Goal: Task Accomplishment & Management: Use online tool/utility

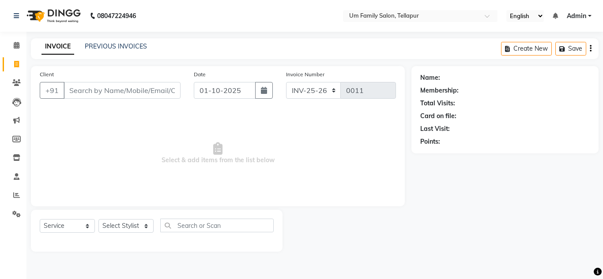
select select "service"
click at [116, 91] on input "Client" at bounding box center [122, 90] width 117 height 17
click at [117, 91] on input "Client" at bounding box center [122, 90] width 117 height 17
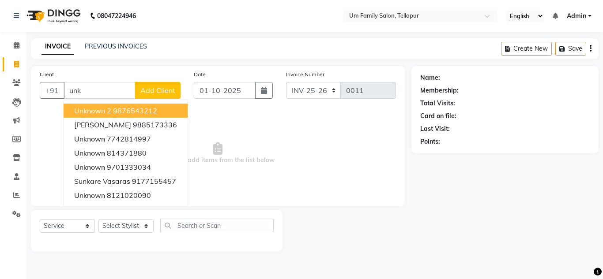
click at [116, 107] on ngb-highlight "9876543212" at bounding box center [135, 110] width 44 height 9
type input "9876543212"
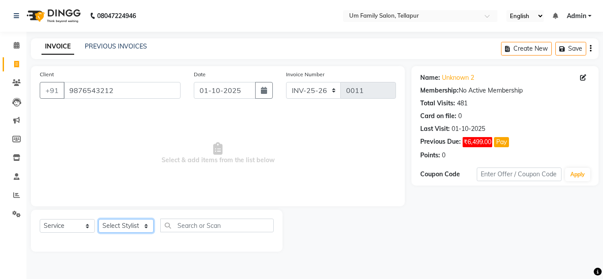
click at [117, 224] on select "Select Stylist Akash K. SAI pandu [PERSON_NAME]" at bounding box center [125, 226] width 55 height 14
select select "50956"
click at [98, 219] on select "Select Stylist Akash K. SAI pandu [PERSON_NAME]" at bounding box center [125, 226] width 55 height 14
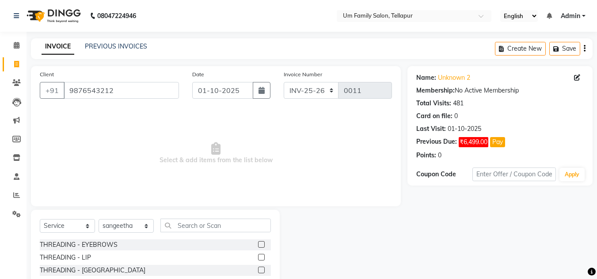
click at [258, 243] on label at bounding box center [261, 245] width 7 height 7
click at [258, 243] on input "checkbox" at bounding box center [261, 245] width 6 height 6
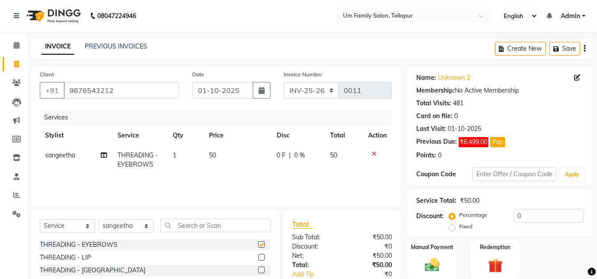
checkbox input "false"
click at [430, 265] on img at bounding box center [431, 266] width 25 height 18
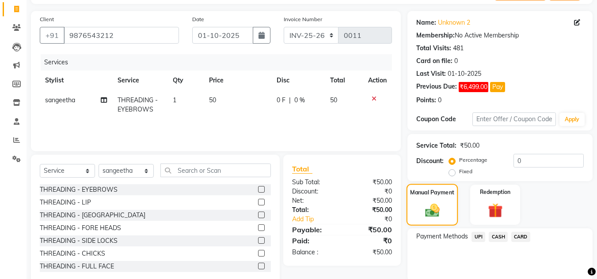
scroll to position [57, 0]
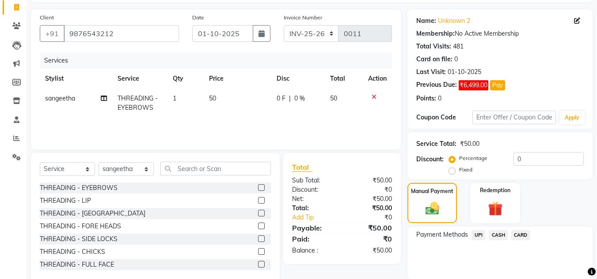
click at [496, 235] on span "CASH" at bounding box center [497, 235] width 19 height 10
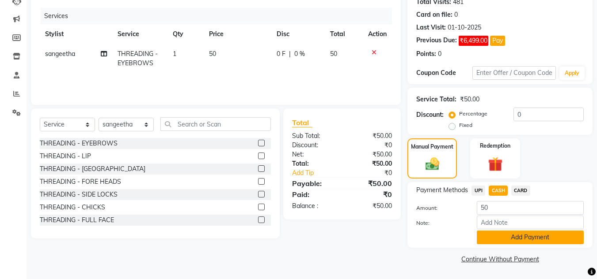
click at [505, 234] on button "Add Payment" at bounding box center [529, 238] width 107 height 14
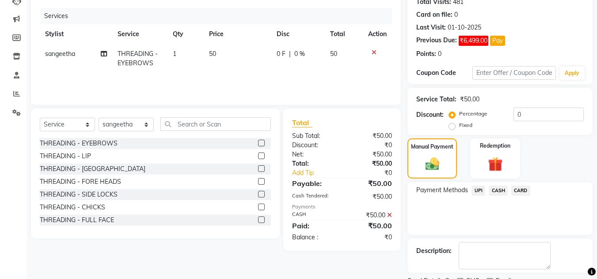
scroll to position [139, 0]
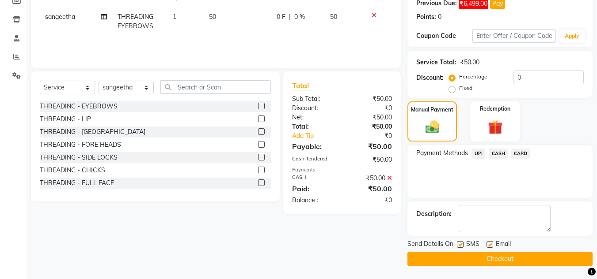
click at [505, 260] on button "Checkout" at bounding box center [499, 260] width 185 height 14
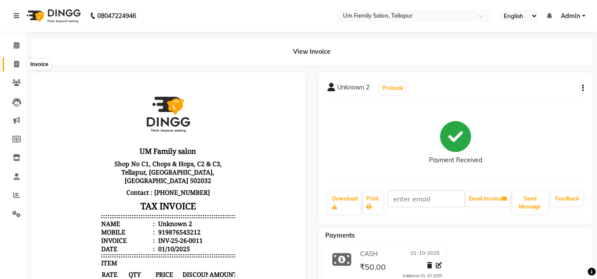
click at [17, 65] on icon at bounding box center [16, 64] width 5 height 7
select select "service"
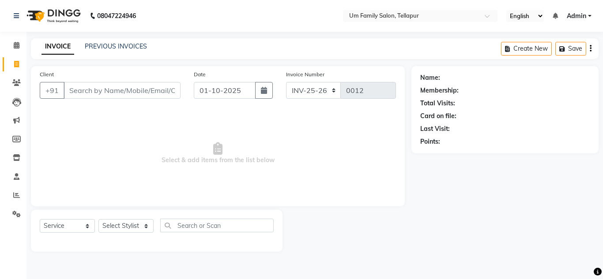
click at [96, 93] on input "Client" at bounding box center [122, 90] width 117 height 17
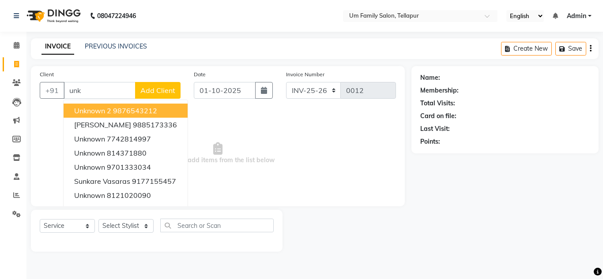
type input "unk"
